Goal: Information Seeking & Learning: Learn about a topic

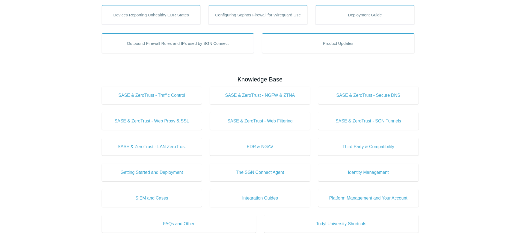
scroll to position [116, 0]
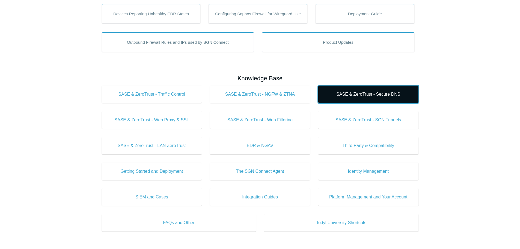
click at [397, 96] on span "SASE & ZeroTrust - Secure DNS" at bounding box center [368, 94] width 84 height 7
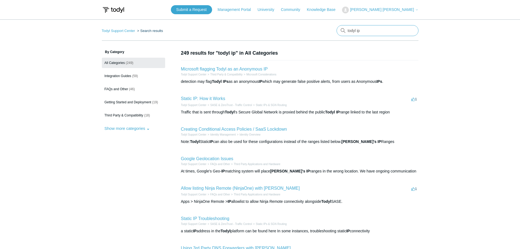
click at [364, 28] on input "todyl ip" at bounding box center [378, 30] width 82 height 11
type input "todyl server"
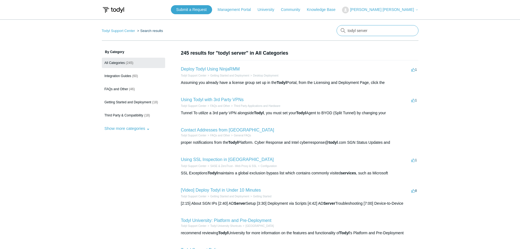
click at [356, 28] on input "todyl server" at bounding box center [378, 30] width 82 height 11
type input "server"
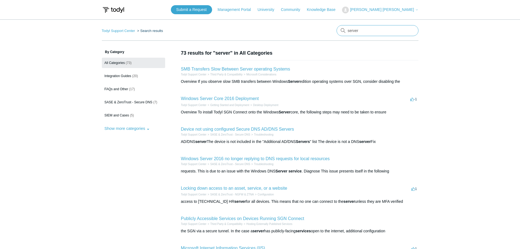
click at [361, 32] on input "server" at bounding box center [378, 30] width 82 height 11
type input "todyl ip address"
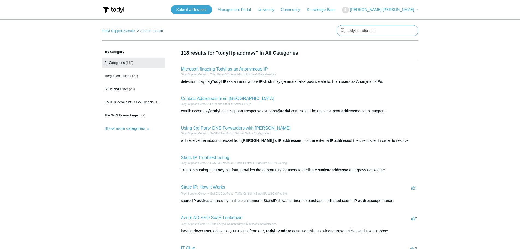
click at [381, 28] on input "todyl ip address" at bounding box center [378, 30] width 82 height 11
paste input "[TECHNICAL_ID]"
click at [358, 32] on input "todyl ip address" at bounding box center [378, 30] width 82 height 11
drag, startPoint x: 358, startPoint y: 31, endPoint x: 422, endPoint y: 37, distance: 64.6
click at [422, 37] on main "Todyl Support Center Search results There are no matching results in this help …" at bounding box center [260, 199] width 520 height 361
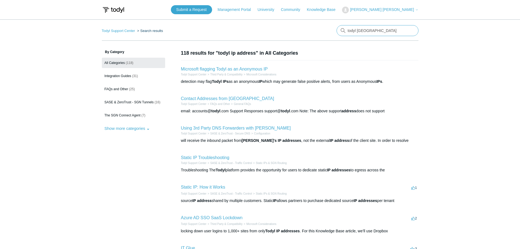
type input "todyl singapore"
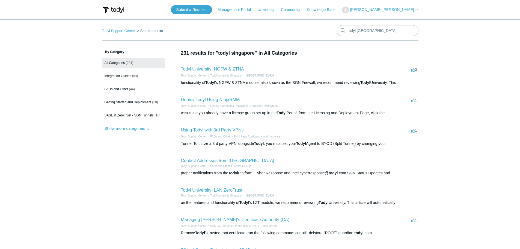
click at [222, 69] on link "Todyl University: NGFW & ZTNA" at bounding box center [212, 69] width 63 height 5
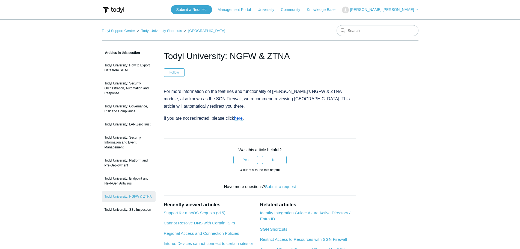
click at [280, 106] on p "For more information on the features and functionality of [PERSON_NAME]'s NGFW …" at bounding box center [260, 99] width 193 height 22
